Goal: Information Seeking & Learning: Learn about a topic

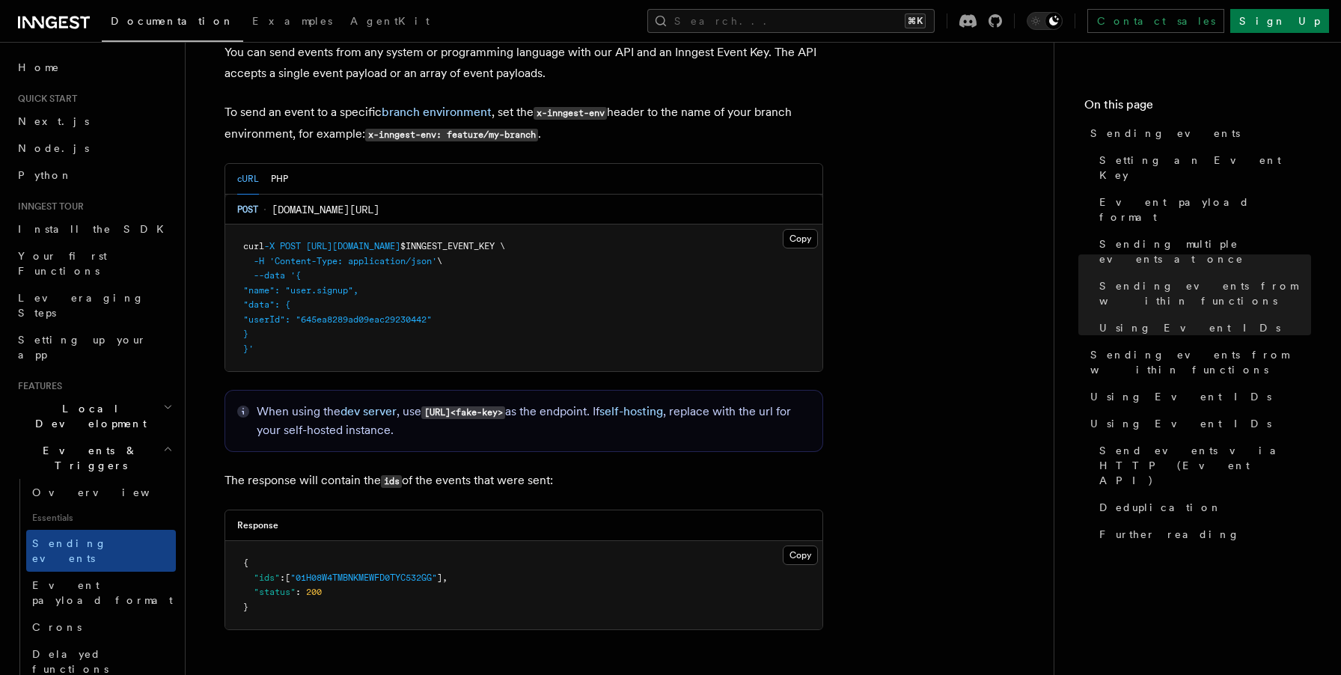
scroll to position [3176, 0]
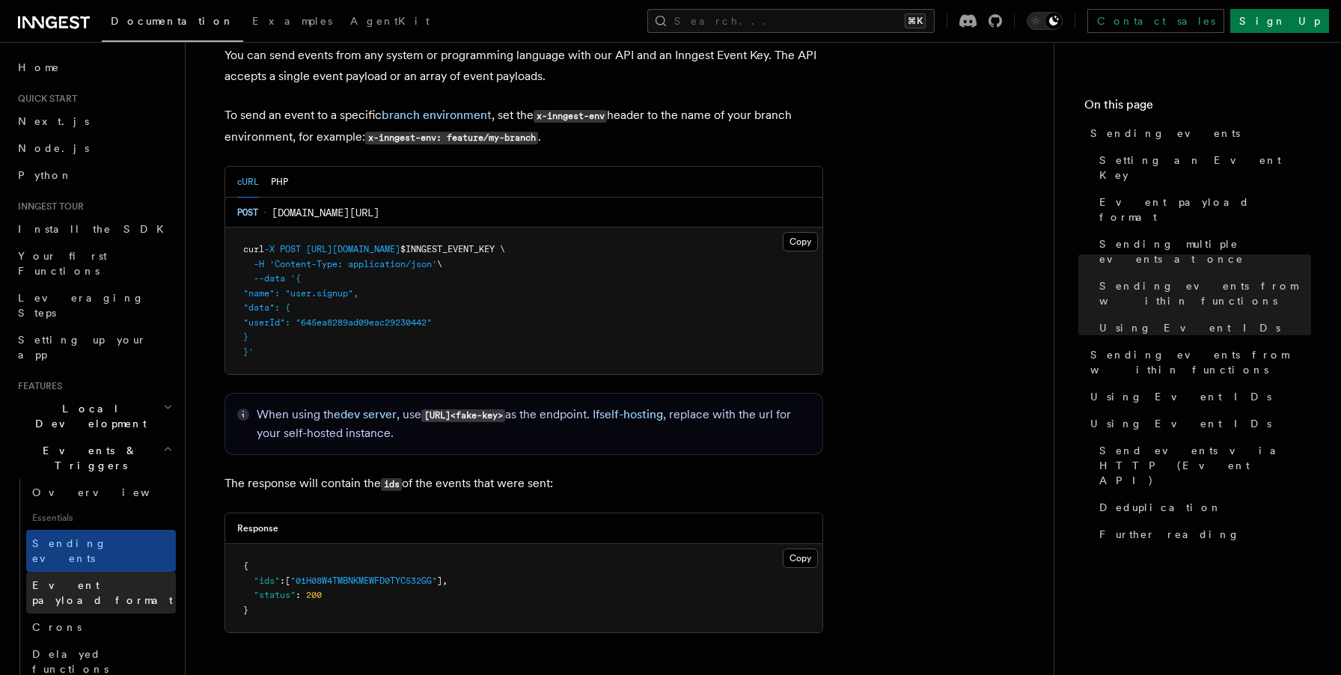
click at [109, 579] on span "Event payload format" at bounding box center [102, 592] width 141 height 27
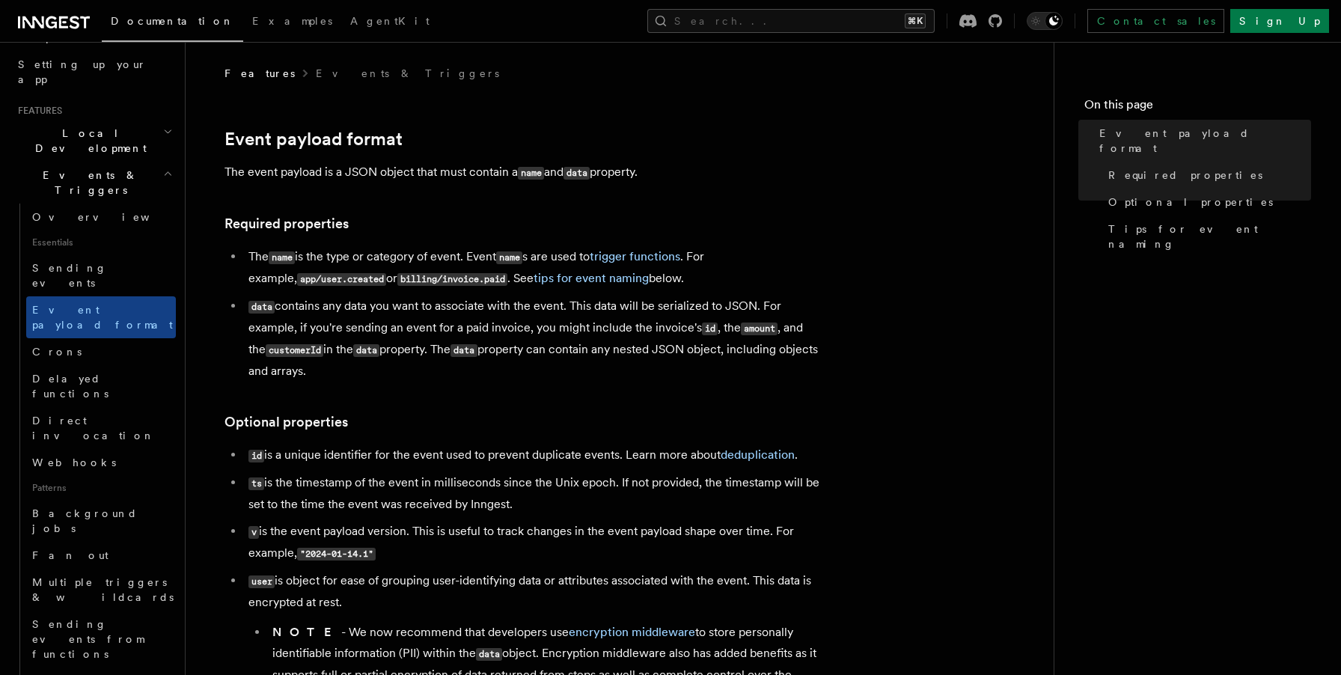
scroll to position [274, 0]
click at [120, 409] on link "Direct invocation" at bounding box center [101, 430] width 150 height 42
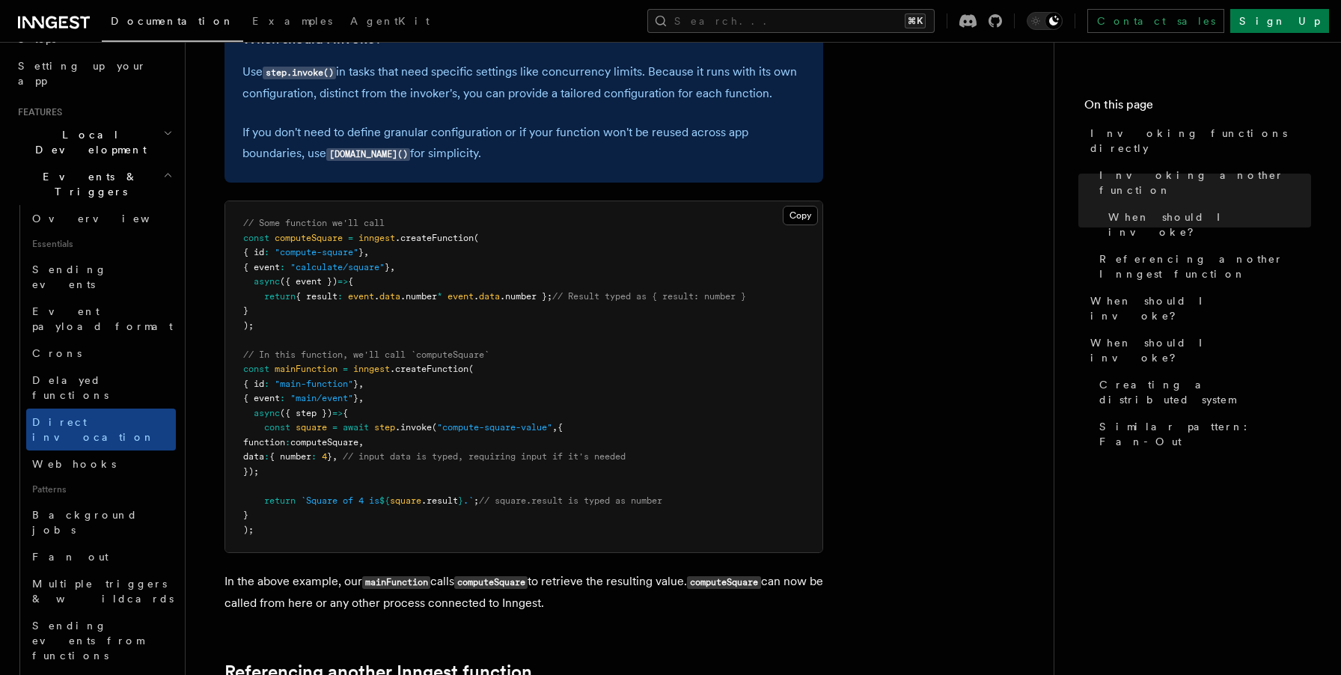
scroll to position [439, 0]
click at [323, 240] on span "computeSquare" at bounding box center [309, 236] width 68 height 10
copy span "computeSquare"
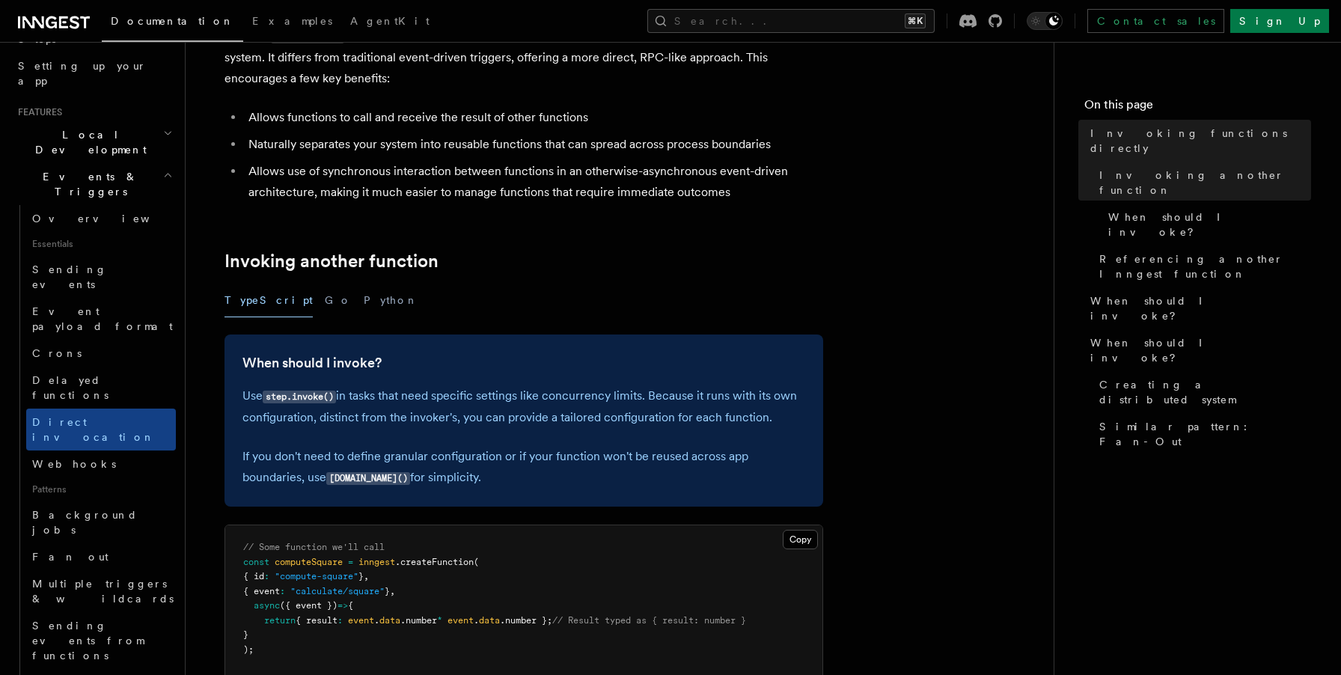
scroll to position [0, 0]
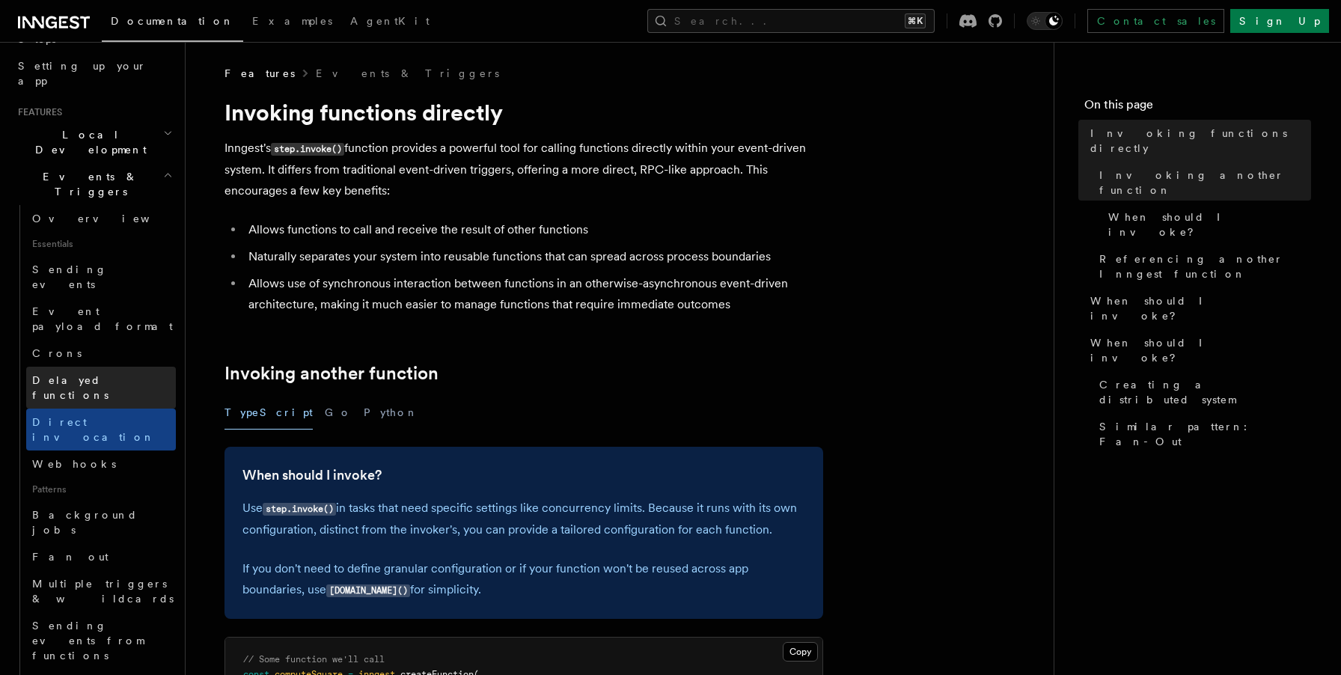
click at [141, 367] on link "Delayed functions" at bounding box center [101, 388] width 150 height 42
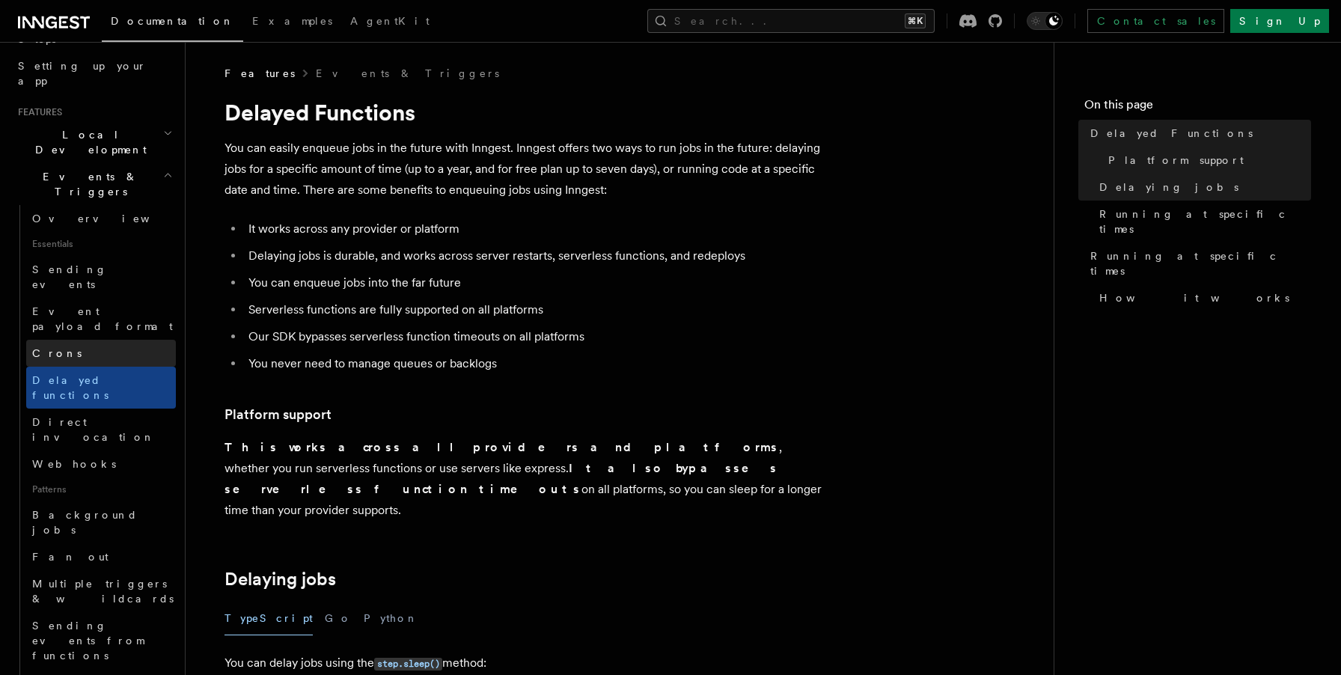
click at [139, 340] on link "Crons" at bounding box center [101, 353] width 150 height 27
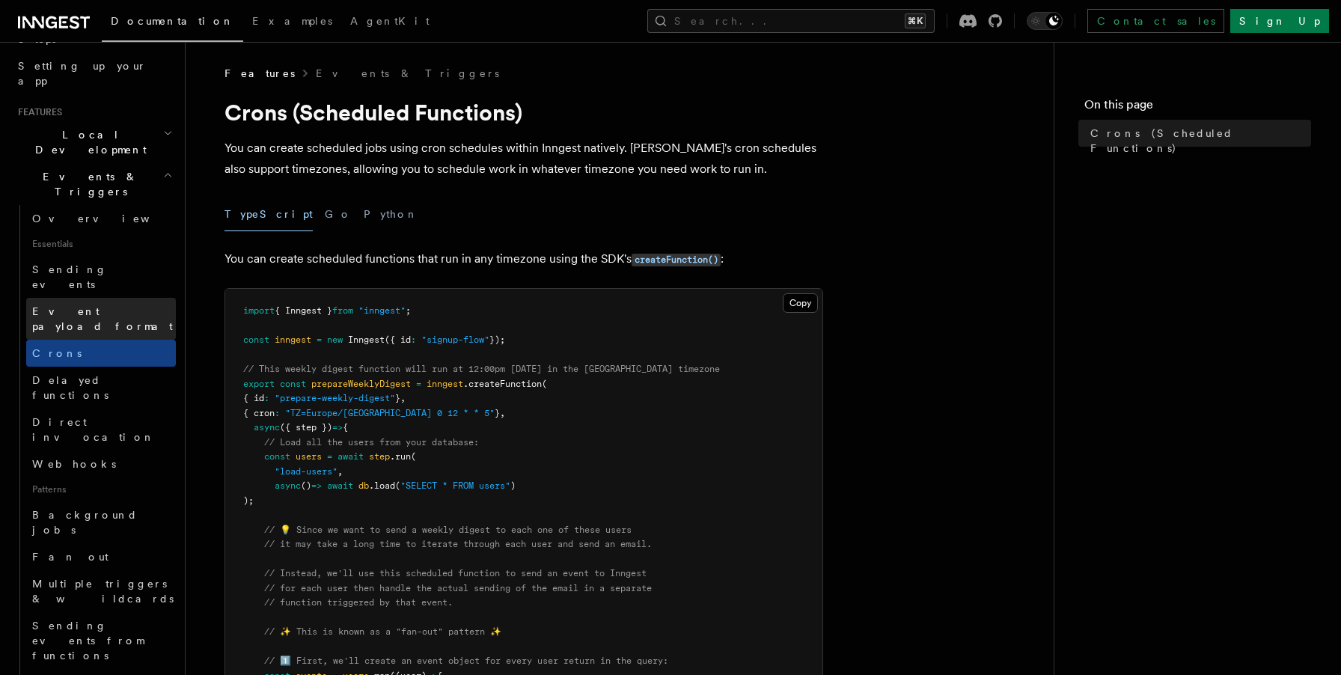
click at [142, 298] on link "Event payload format" at bounding box center [101, 319] width 150 height 42
